Goal: Find specific page/section: Find specific page/section

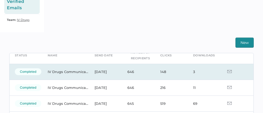
scroll to position [25, 0]
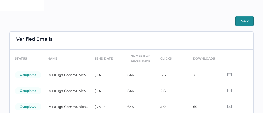
scroll to position [2, 0]
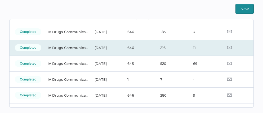
scroll to position [34, 0]
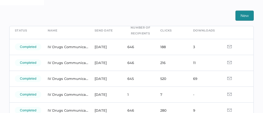
scroll to position [24, 0]
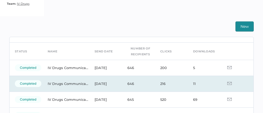
scroll to position [18, 0]
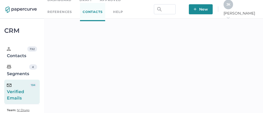
click at [25, 90] on div "Verified Emails" at bounding box center [18, 91] width 23 height 19
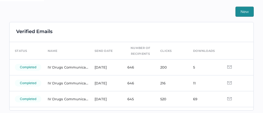
scroll to position [124, 0]
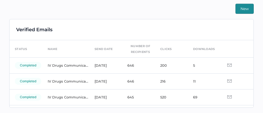
scroll to position [2, 0]
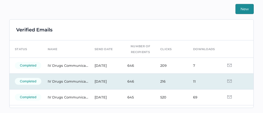
scroll to position [12, 0]
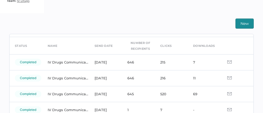
scroll to position [17, 0]
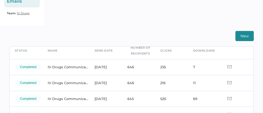
scroll to position [25, 0]
